Goal: Task Accomplishment & Management: Manage account settings

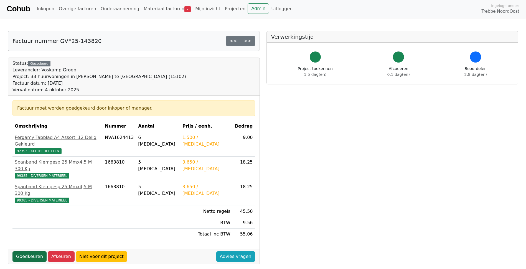
click at [31, 252] on link "Goedkeuren" at bounding box center [29, 257] width 34 height 11
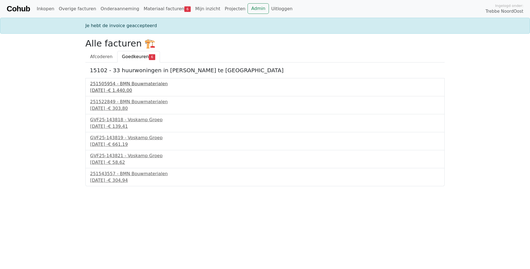
click at [131, 84] on div "251505954 - BMN Bouwmaterialen" at bounding box center [265, 84] width 350 height 7
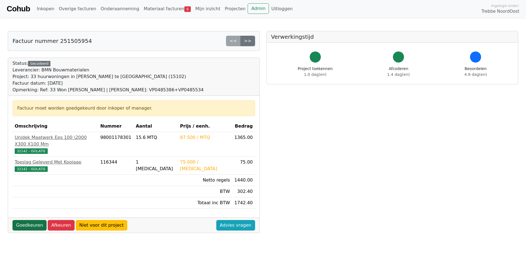
click at [32, 220] on link "Goedkeuren" at bounding box center [29, 225] width 34 height 11
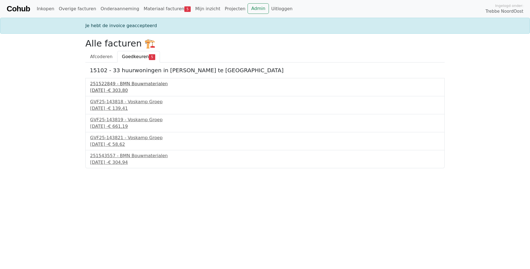
click at [130, 85] on div "251522849 - BMN Bouwmaterialen" at bounding box center [265, 84] width 350 height 7
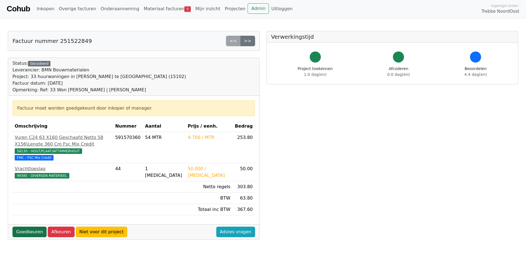
click at [30, 232] on link "Goedkeuren" at bounding box center [29, 232] width 34 height 11
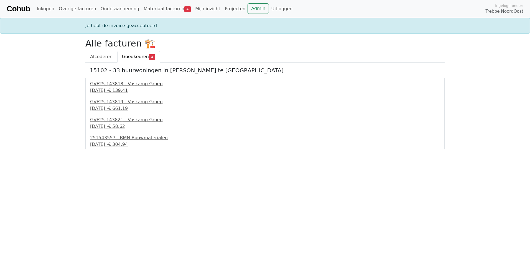
click at [117, 82] on div "GVF25-143818 - Voskamp Groep" at bounding box center [265, 84] width 350 height 7
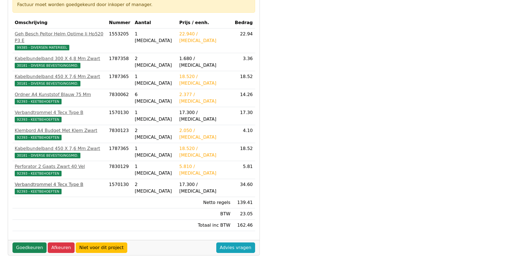
scroll to position [111, 0]
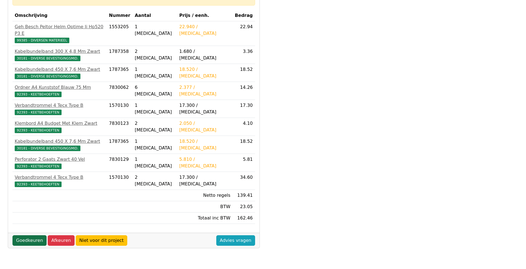
click at [29, 236] on link "Goedkeuren" at bounding box center [29, 241] width 34 height 11
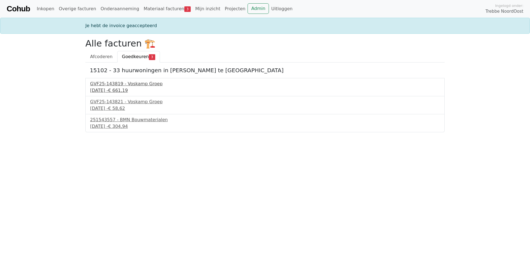
click at [118, 86] on div "GVF25-143819 - Voskamp Groep" at bounding box center [265, 84] width 350 height 7
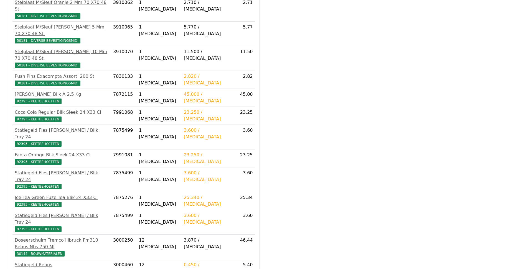
scroll to position [673, 0]
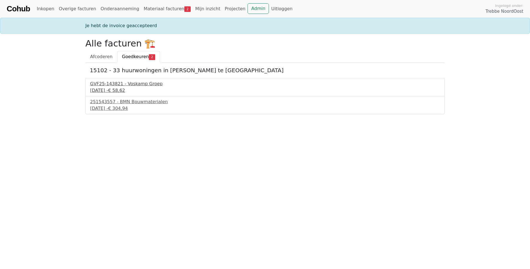
click at [114, 86] on div "GVF25-143821 - Voskamp Groep" at bounding box center [265, 84] width 350 height 7
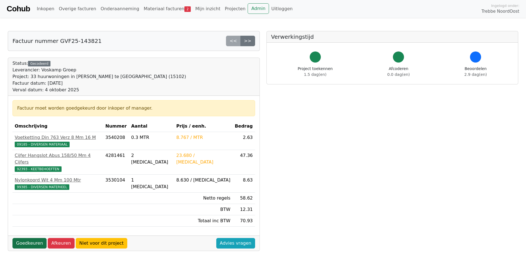
click at [30, 238] on link "Goedkeuren" at bounding box center [29, 243] width 34 height 11
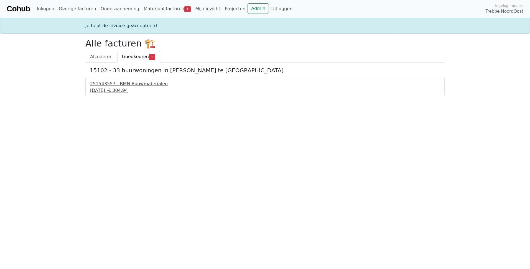
click at [112, 86] on div "251543557 - BMN Bouwmaterialen" at bounding box center [265, 84] width 350 height 7
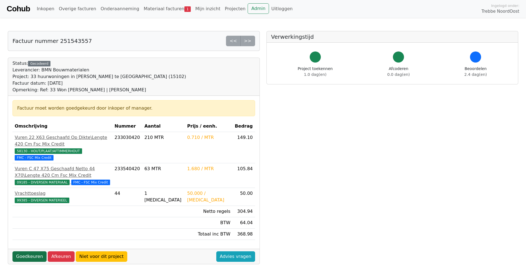
click at [29, 252] on link "Goedkeuren" at bounding box center [29, 257] width 34 height 11
